Goal: Navigation & Orientation: Find specific page/section

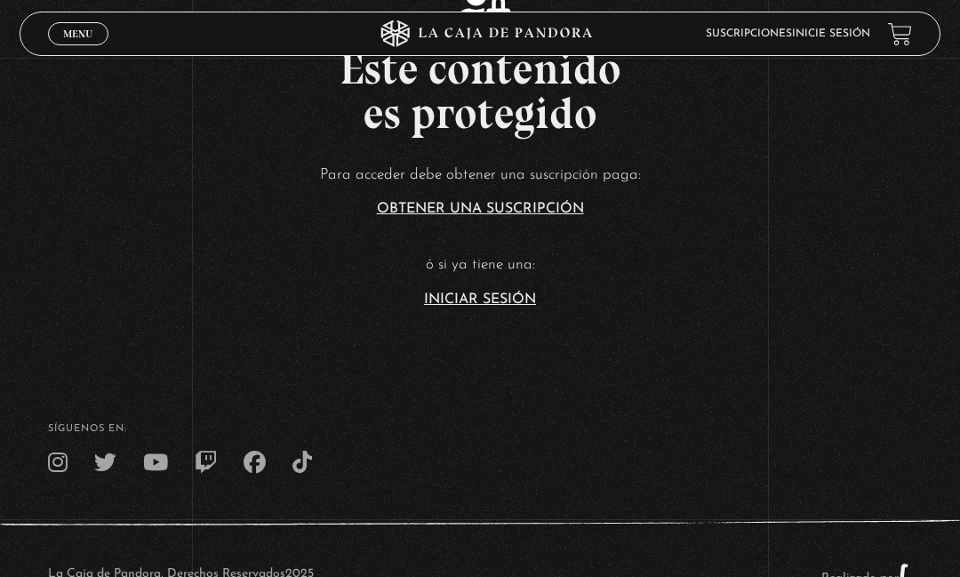
click at [528, 307] on link "Iniciar Sesión" at bounding box center [480, 300] width 112 height 14
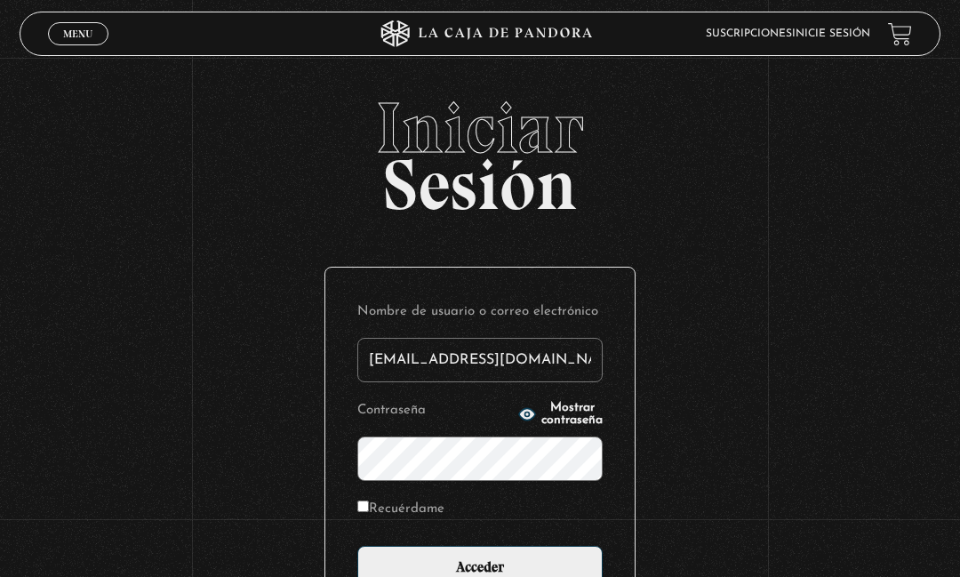
type input "yecca10_11@hotmail.com"
click at [480, 576] on input "Acceder" at bounding box center [479, 568] width 245 height 44
